Goal: Task Accomplishment & Management: Manage account settings

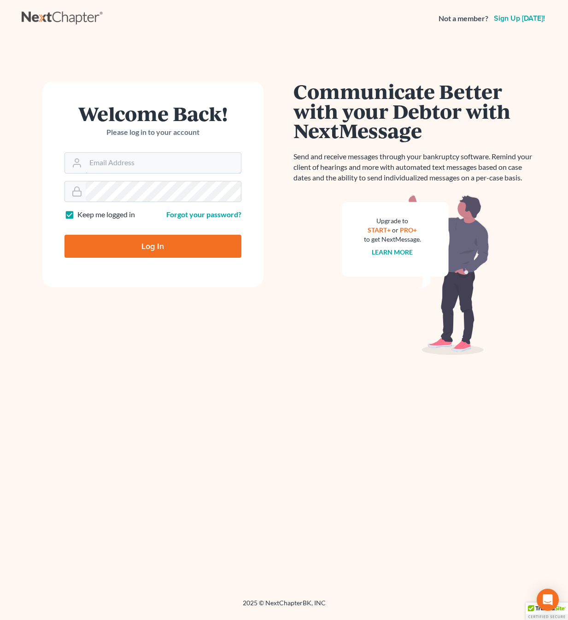
type input "[PERSON_NAME][EMAIL_ADDRESS][DOMAIN_NAME]"
click at [152, 245] on input "Log In" at bounding box center [152, 246] width 177 height 23
type input "Thinking..."
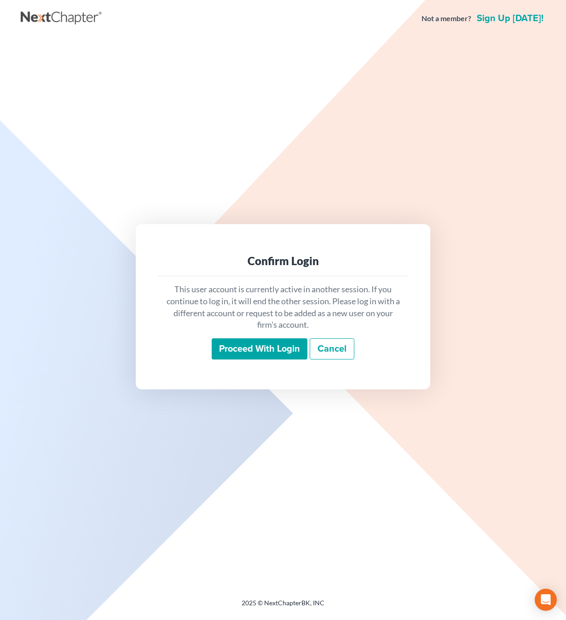
click at [264, 353] on input "Proceed with login" at bounding box center [260, 348] width 96 height 21
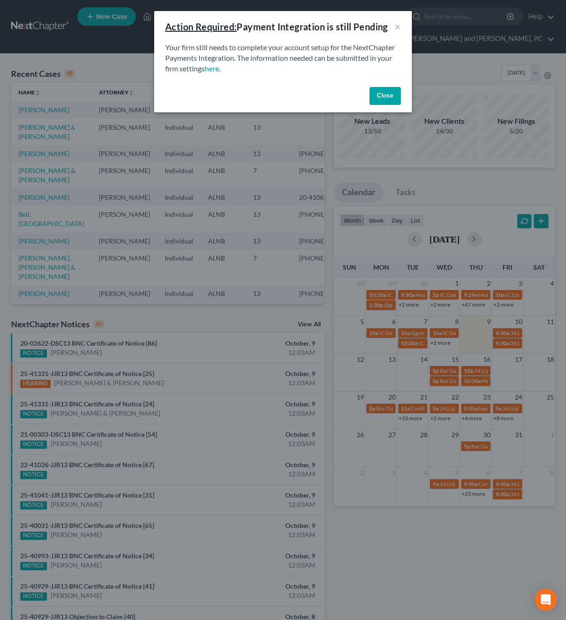
click at [399, 94] on button "Close" at bounding box center [385, 96] width 31 height 18
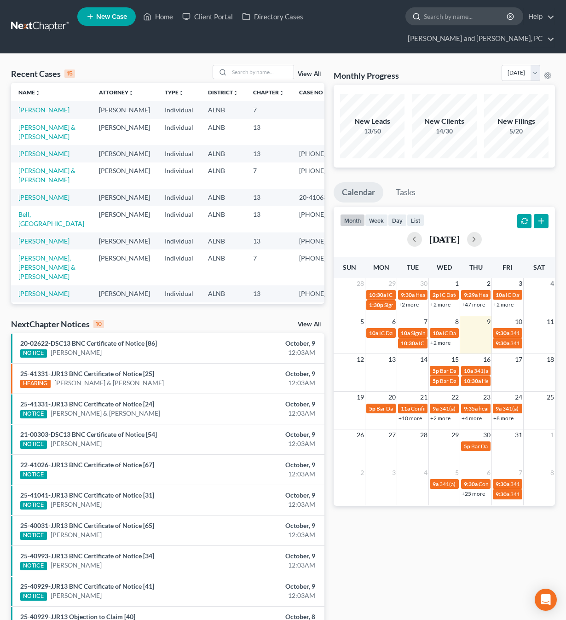
click at [424, 19] on input "search" at bounding box center [466, 16] width 84 height 17
type input "[PERSON_NAME]"
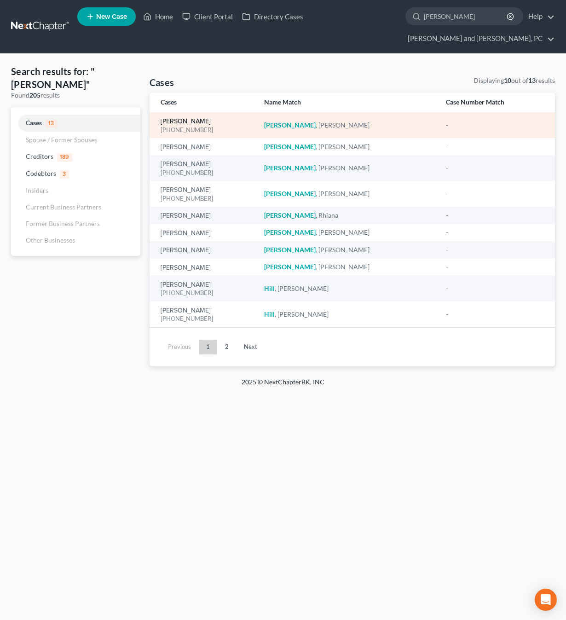
click at [184, 118] on link "[PERSON_NAME]" at bounding box center [186, 121] width 50 height 6
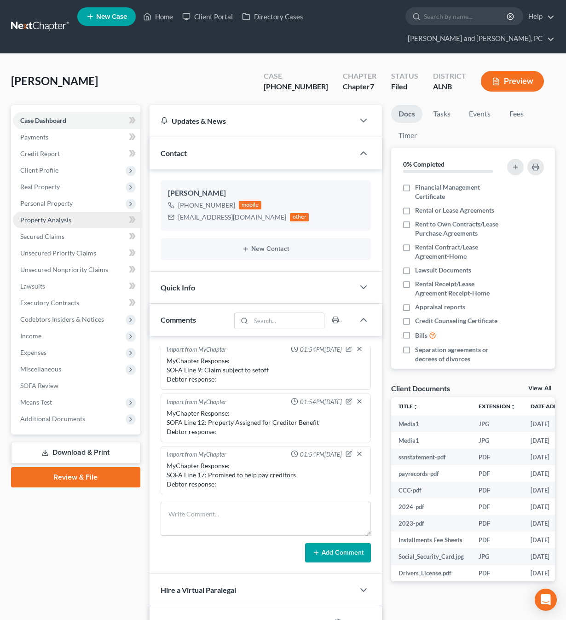
scroll to position [1698, 0]
click at [35, 183] on span "Real Property" at bounding box center [40, 187] width 40 height 8
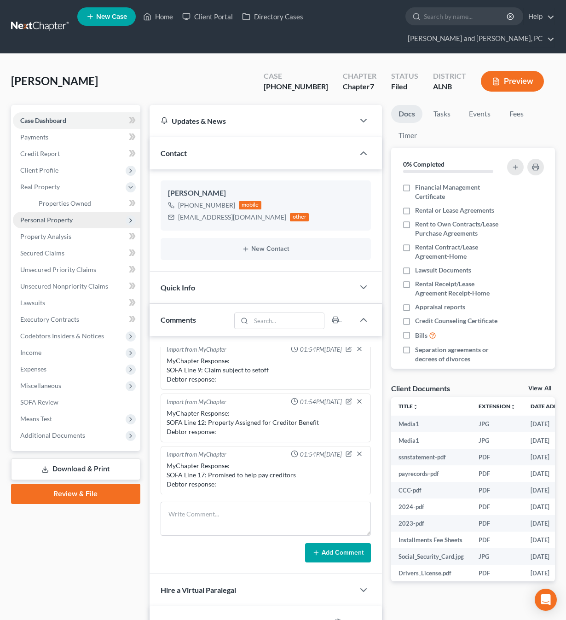
click at [38, 216] on span "Personal Property" at bounding box center [46, 220] width 52 height 8
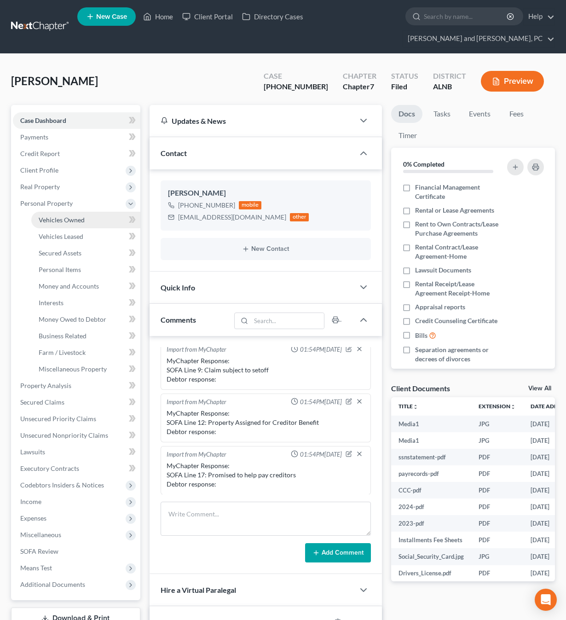
click at [51, 216] on span "Vehicles Owned" at bounding box center [62, 220] width 46 height 8
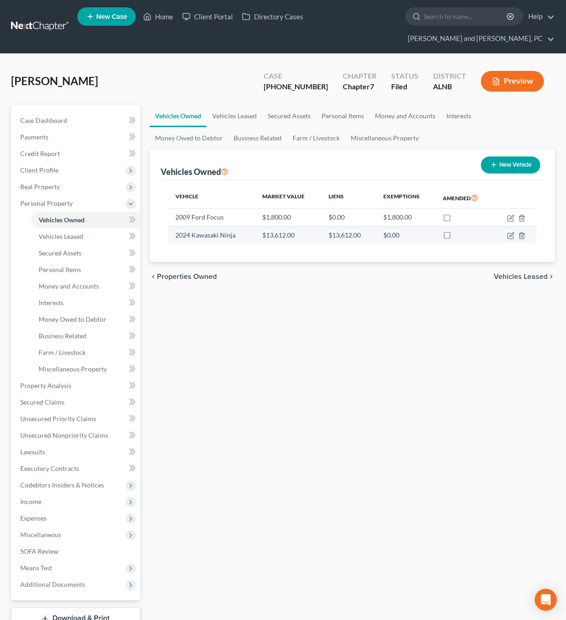
click at [268, 226] on td "$13,612.00" at bounding box center [288, 234] width 66 height 17
click at [215, 226] on td "2024 Kawasaki Ninja" at bounding box center [211, 234] width 87 height 17
click at [45, 398] on span "Secured Claims" at bounding box center [42, 402] width 44 height 8
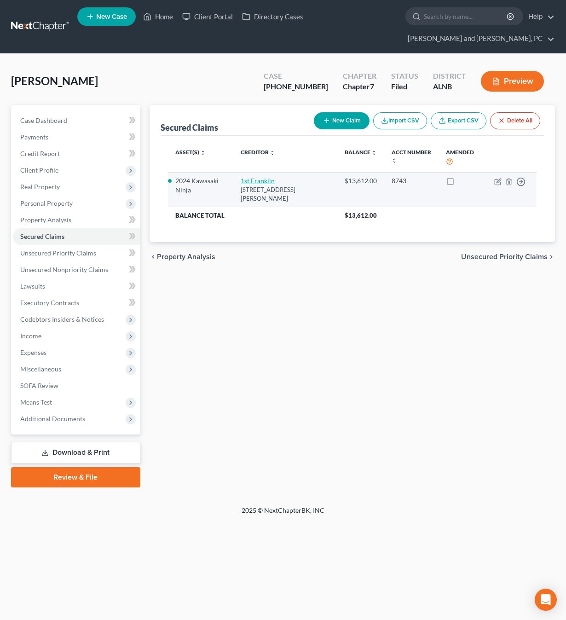
click at [246, 177] on link "1st Franklin" at bounding box center [258, 181] width 34 height 8
select select "0"
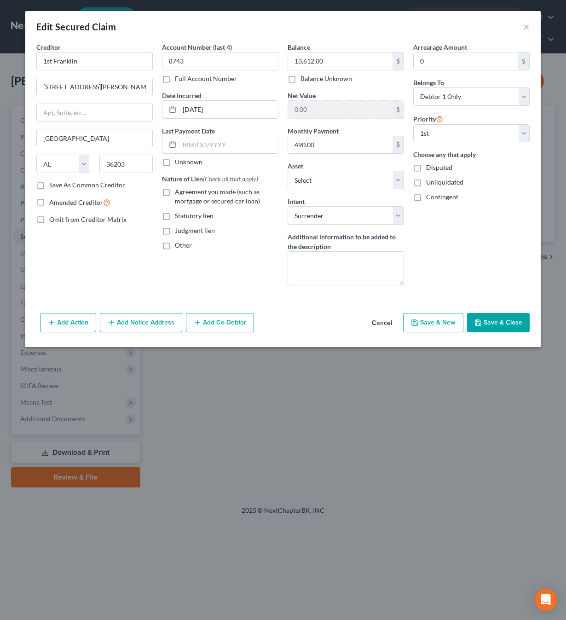
click at [383, 323] on button "Cancel" at bounding box center [382, 323] width 35 height 18
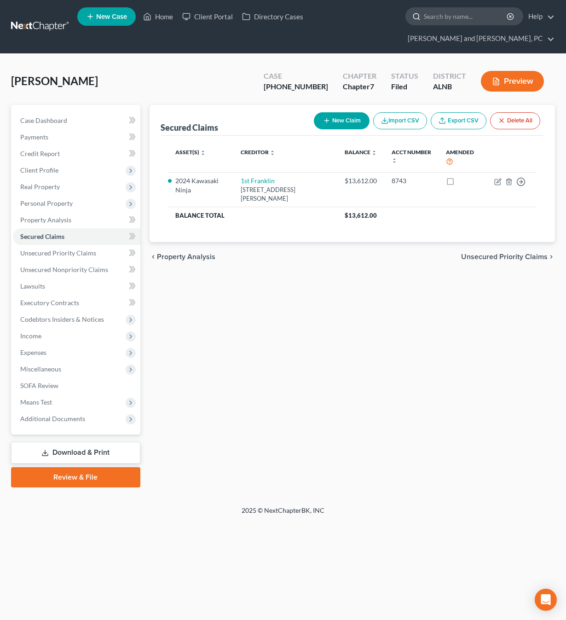
click at [406, 21] on div at bounding box center [415, 16] width 18 height 17
click at [424, 15] on input "search" at bounding box center [466, 16] width 84 height 17
type input "[PERSON_NAME]"
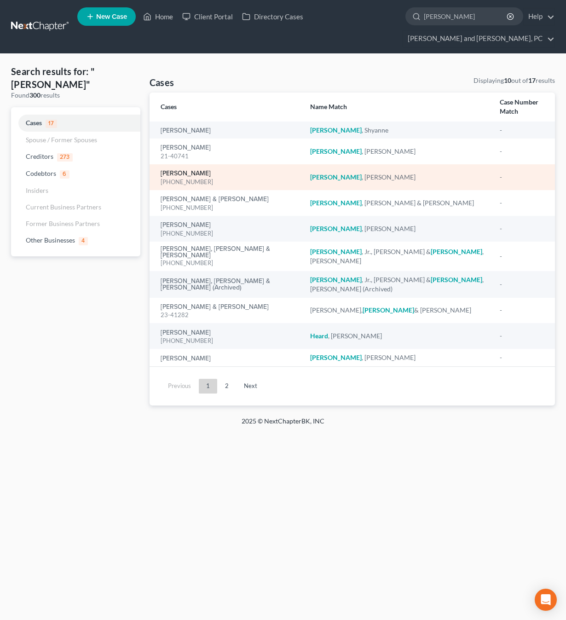
click at [209, 170] on link "[PERSON_NAME]" at bounding box center [186, 173] width 50 height 6
select select "6"
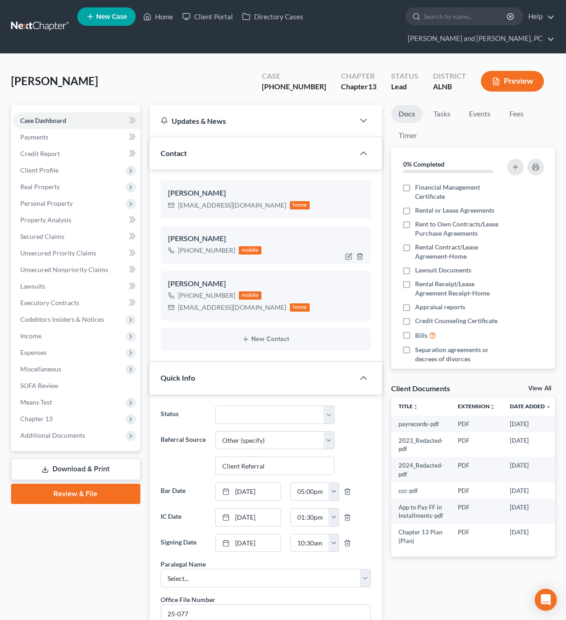
scroll to position [340, 0]
click at [506, 71] on button "Preview" at bounding box center [512, 81] width 63 height 21
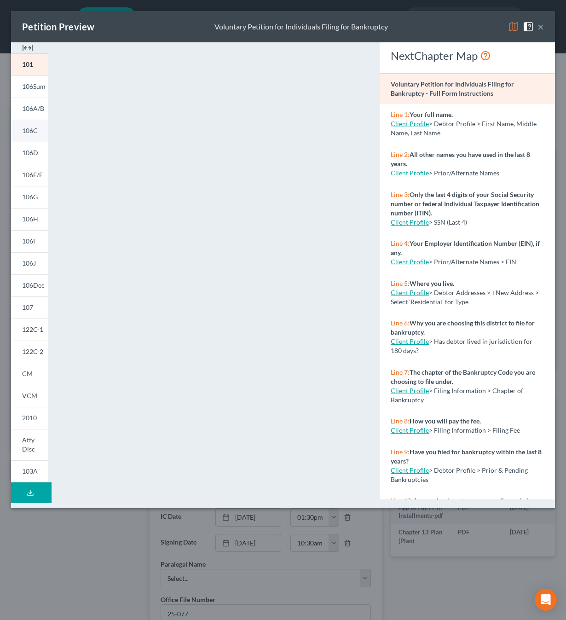
click at [35, 129] on span "106C" at bounding box center [30, 131] width 16 height 8
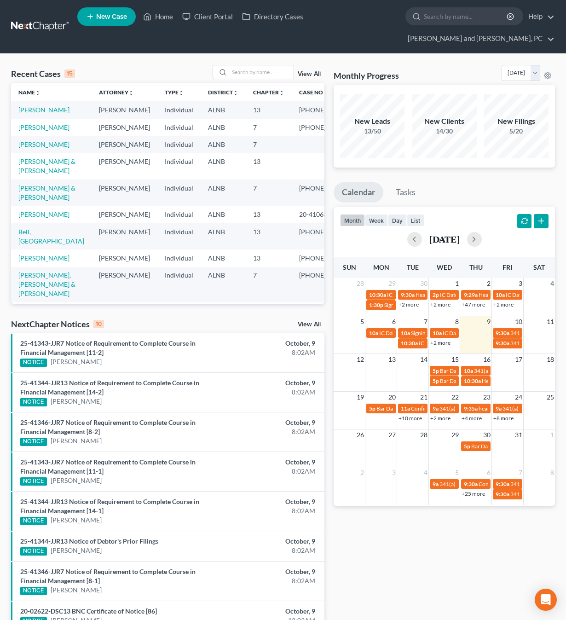
click at [37, 106] on link "[PERSON_NAME]" at bounding box center [43, 110] width 51 height 8
select select "6"
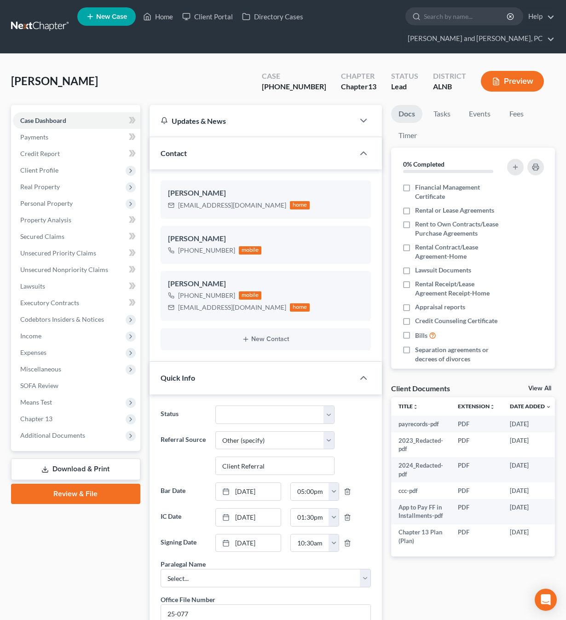
scroll to position [340, 0]
click at [56, 427] on span "Additional Documents" at bounding box center [77, 435] width 128 height 17
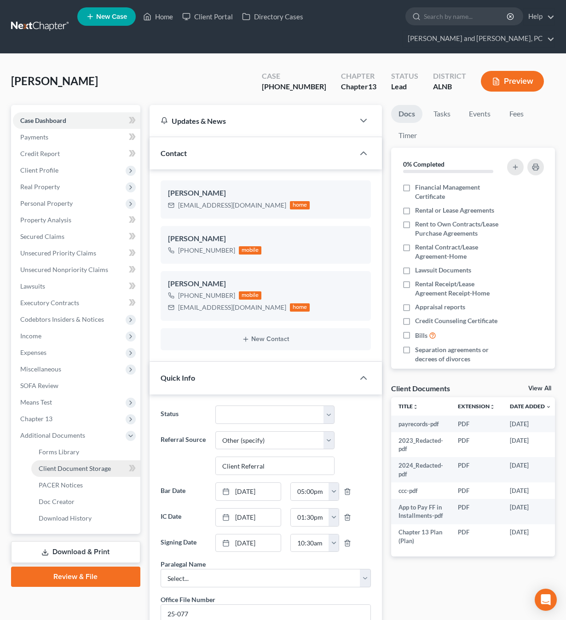
click at [65, 465] on span "Client Document Storage" at bounding box center [75, 469] width 72 height 8
select select "10"
select select "23"
select select "5"
select select "40"
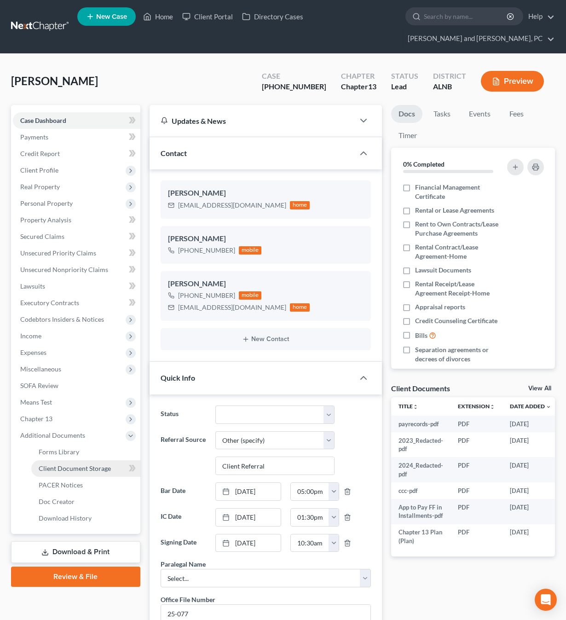
select select "40"
select select "19"
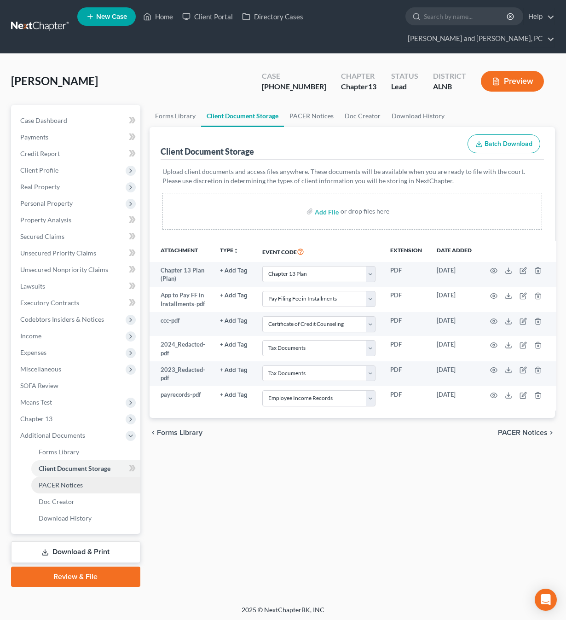
click at [70, 481] on span "PACER Notices" at bounding box center [61, 485] width 44 height 8
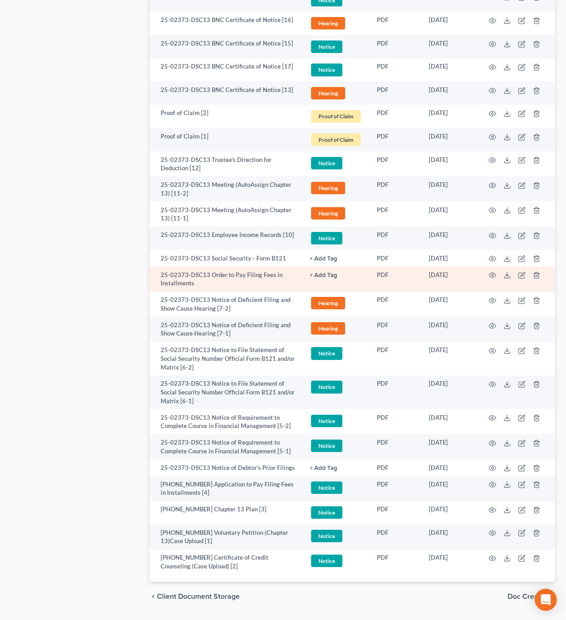
scroll to position [805, 0]
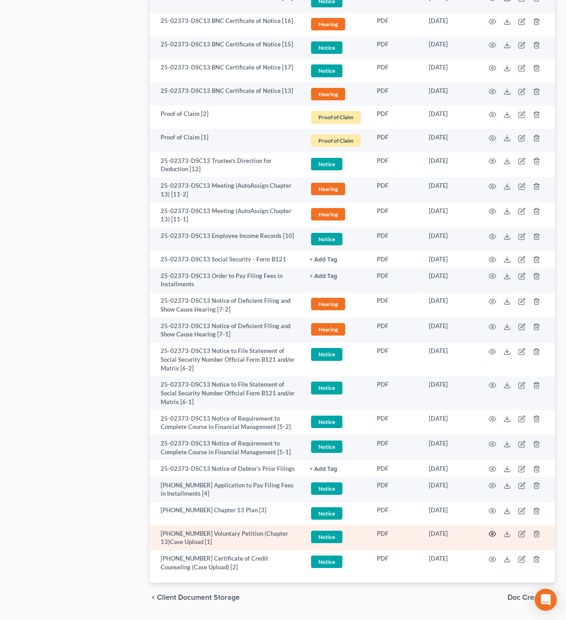
click at [491, 531] on icon "button" at bounding box center [492, 534] width 7 height 7
